Goal: Use online tool/utility: Utilize a website feature to perform a specific function

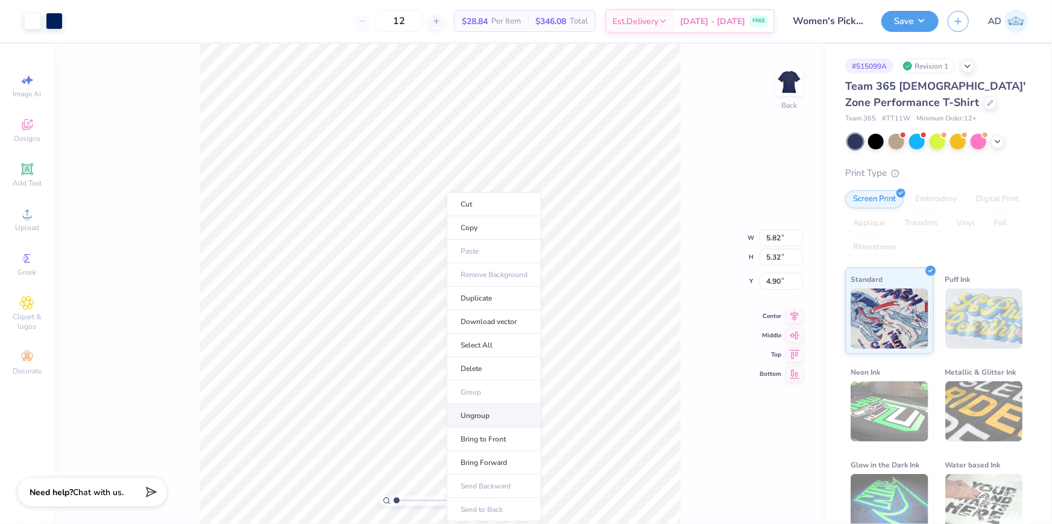
click at [491, 410] on li "Ungroup" at bounding box center [494, 416] width 95 height 24
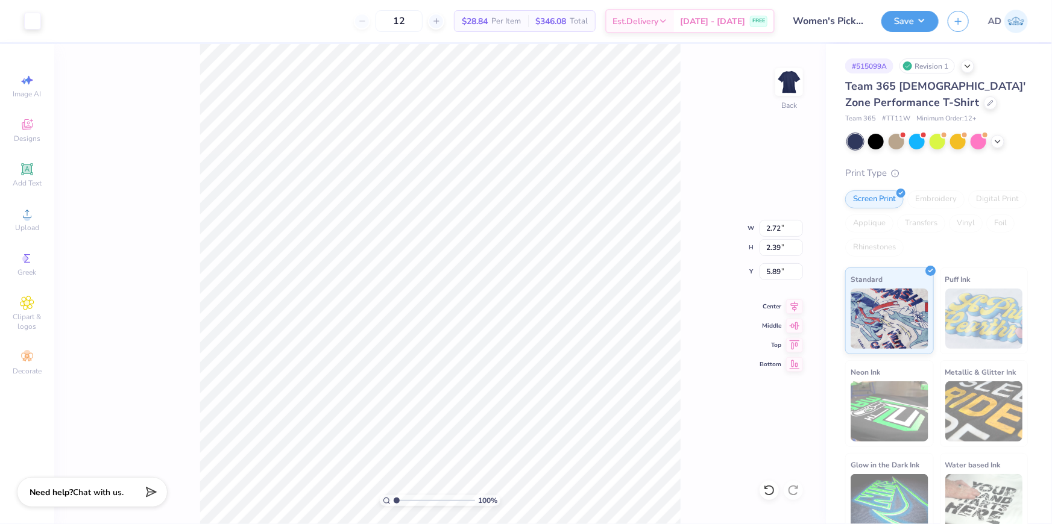
type input "7.40"
type input "3.54"
type input "2.69"
type input "7.97"
type input "4.96"
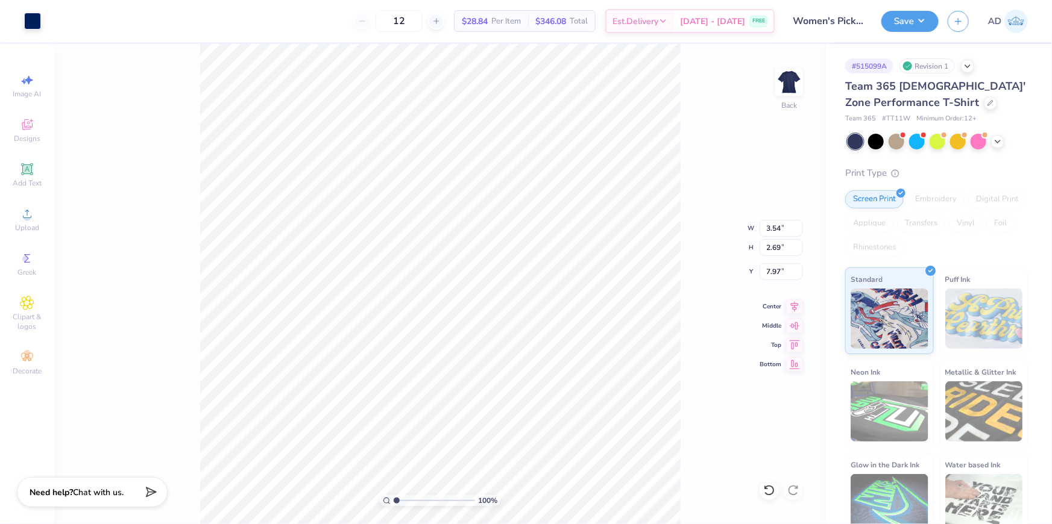
type input "3.82"
type input "7.40"
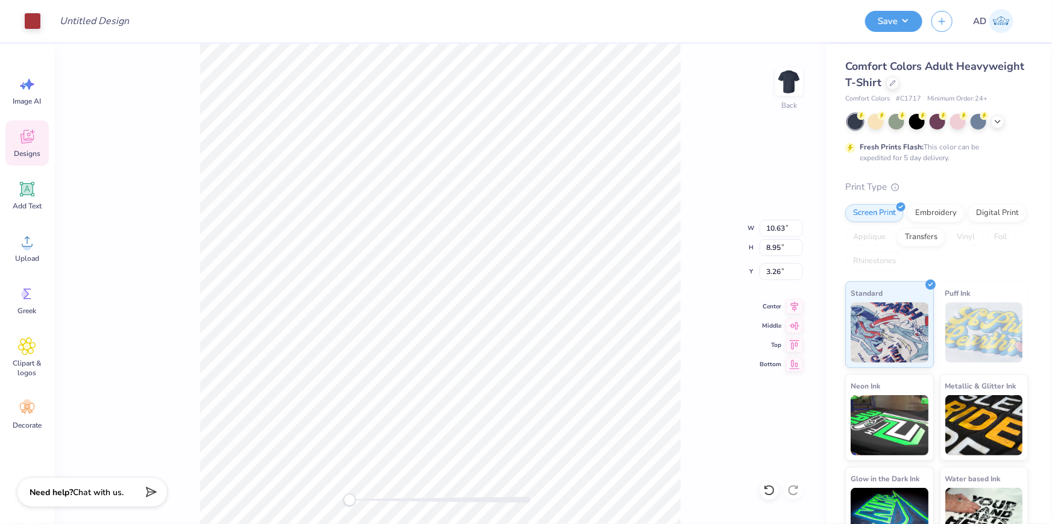
type input "10.63"
type input "8.95"
type input "3.26"
type input "11.00"
type input "10.75"
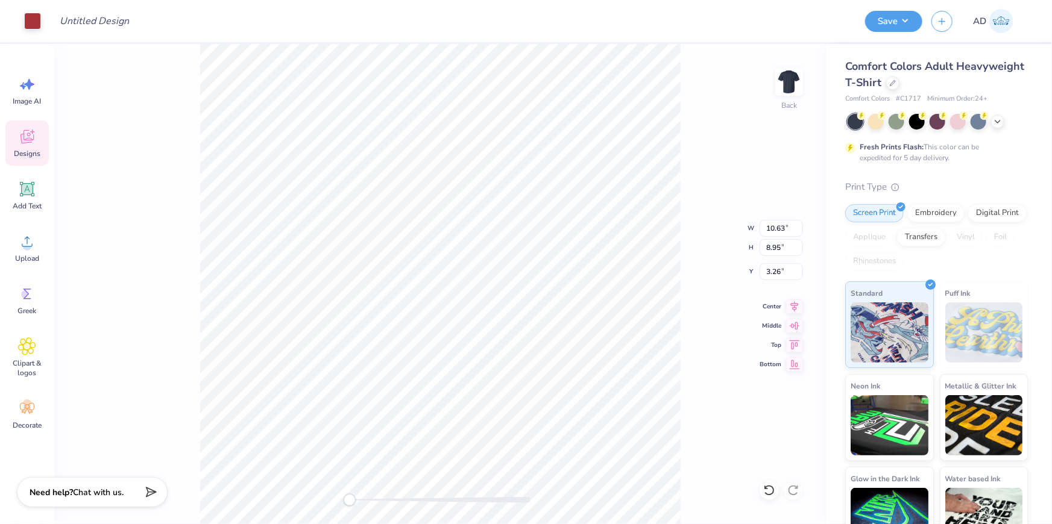
type input "3.00"
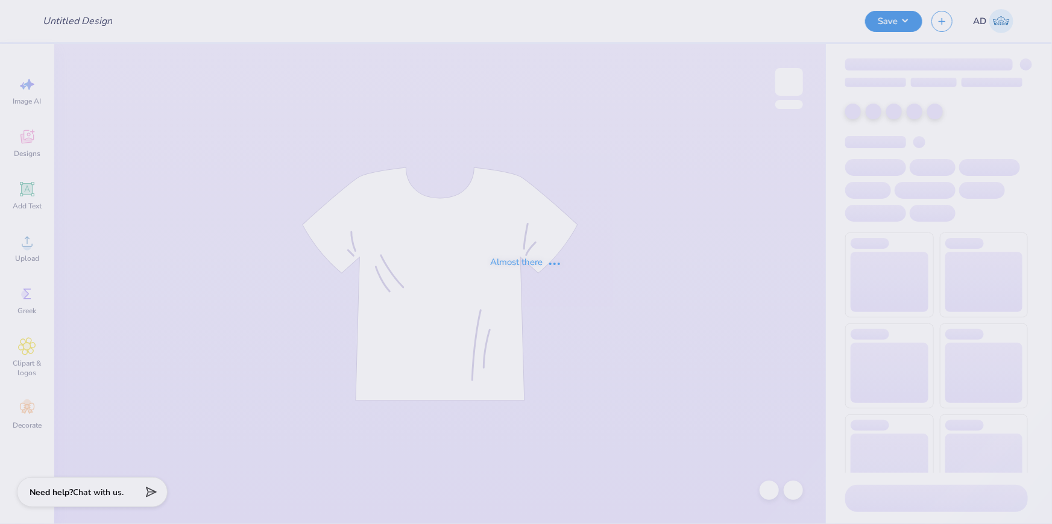
type input "ADPi Gameday"
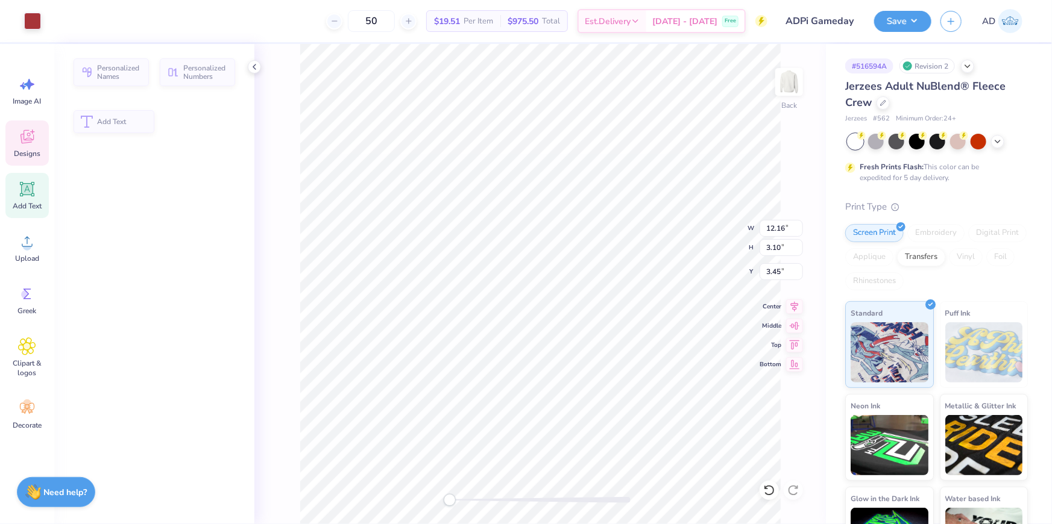
type input "3.10"
type input "3.45"
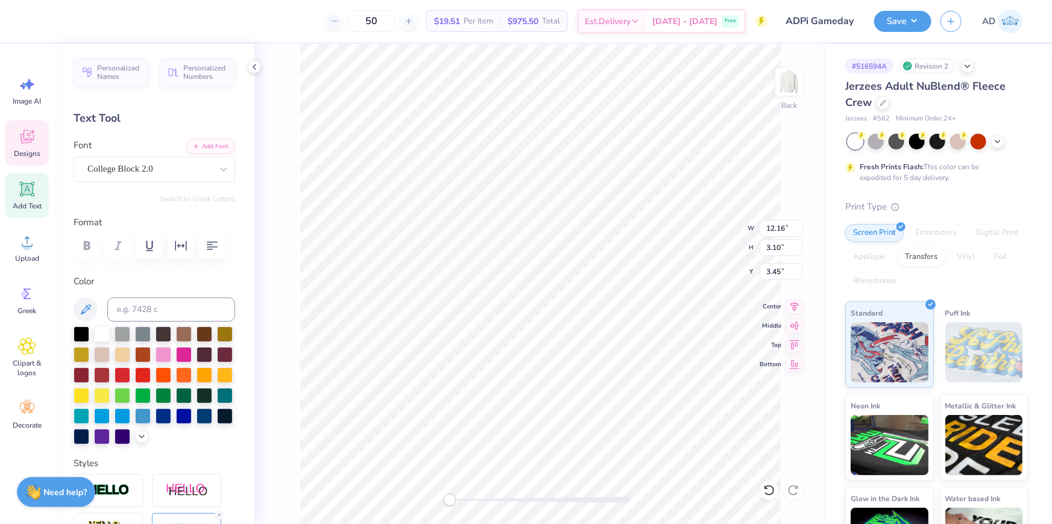
scroll to position [8, 8]
type textarea "Dad's:WEWASDAS weekend"
